Goal: Entertainment & Leisure: Consume media (video, audio)

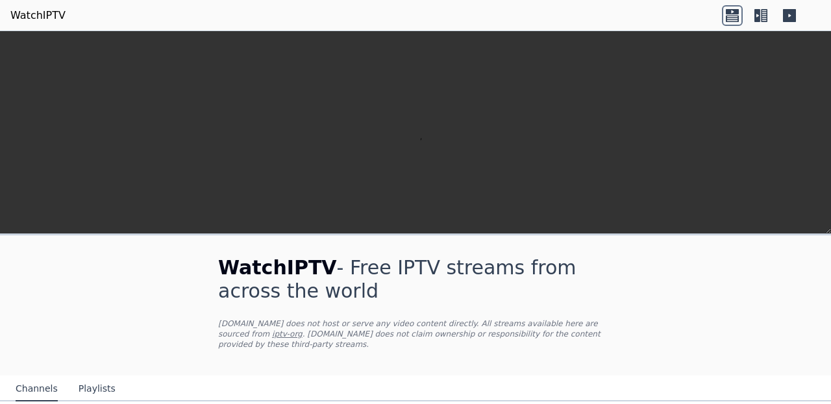
scroll to position [101, 0]
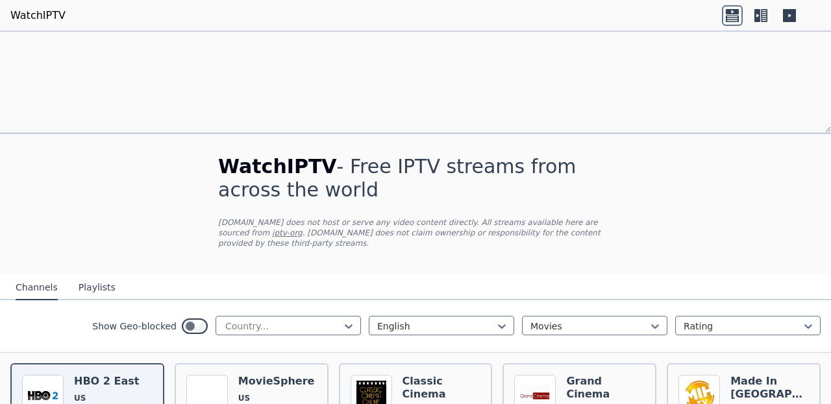
click at [73, 300] on div "Show Geo-blocked Country... English Movies Rating" at bounding box center [415, 326] width 831 height 53
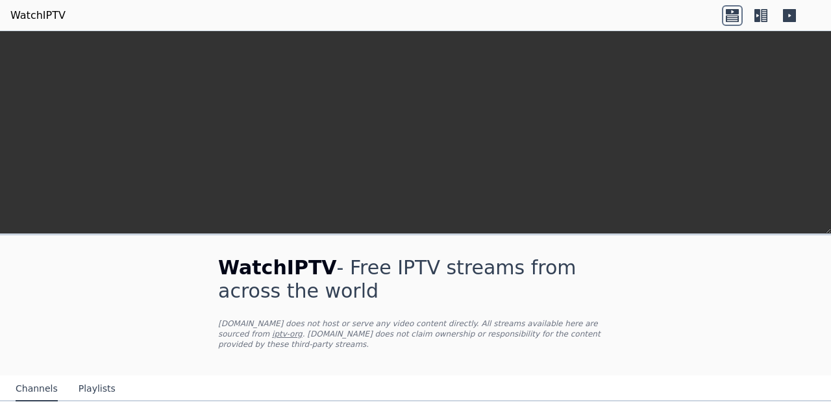
scroll to position [351, 0]
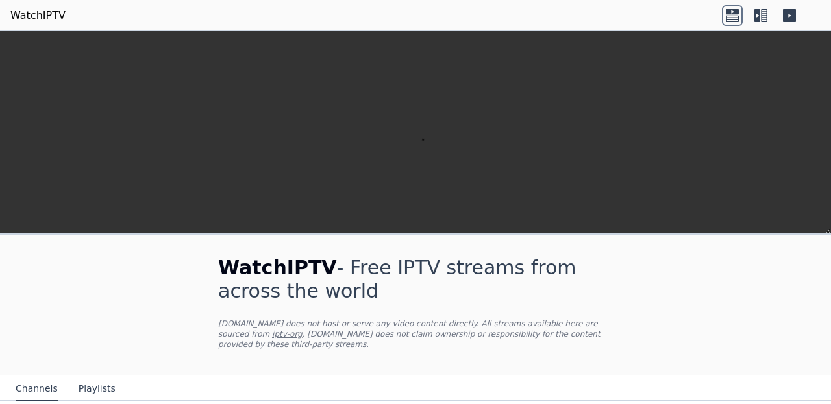
scroll to position [0, 0]
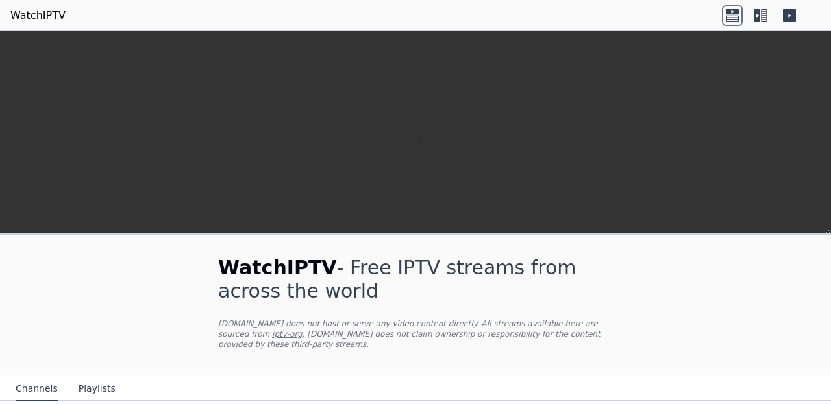
scroll to position [0, 0]
